Goal: Information Seeking & Learning: Check status

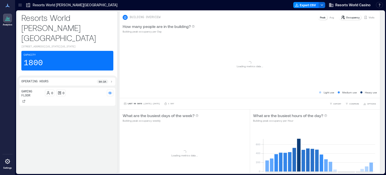
click at [64, 6] on p "Resorts World [PERSON_NAME][GEOGRAPHIC_DATA]" at bounding box center [75, 5] width 85 height 5
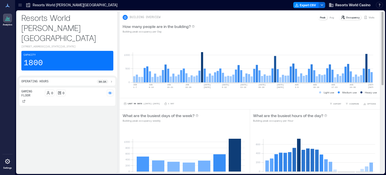
click at [369, 16] on p "Visits" at bounding box center [372, 17] width 6 height 4
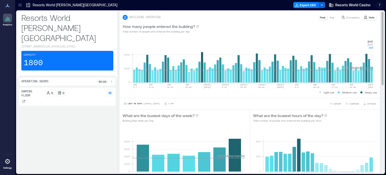
click at [373, 80] on rect at bounding box center [253, 61] width 241 height 43
drag, startPoint x: 364, startPoint y: 35, endPoint x: 372, endPoint y: 48, distance: 15.0
copy div "0 2000 4000 [DATE]-[DATE] [DATE]-[DATE] [DATE]-[DATE] JUN [DATE]-[DATE] [DATE] …"
